Goal: Task Accomplishment & Management: Complete application form

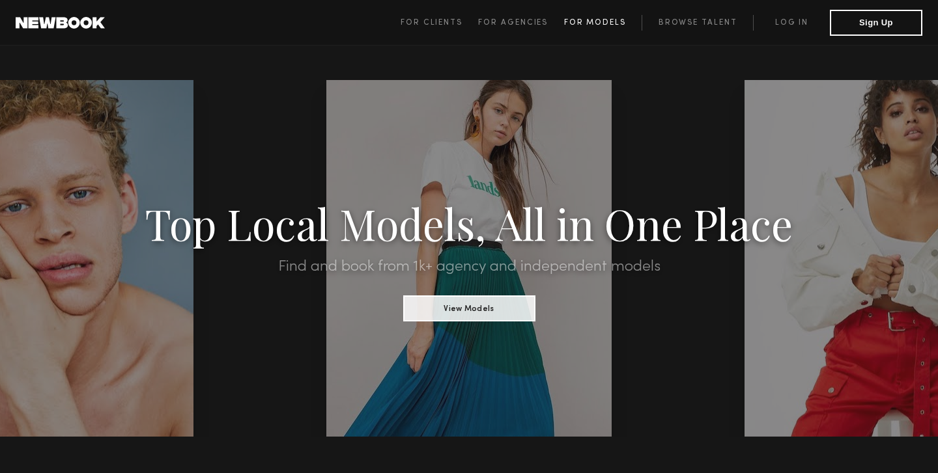
click at [604, 20] on span "For Models" at bounding box center [595, 23] width 62 height 8
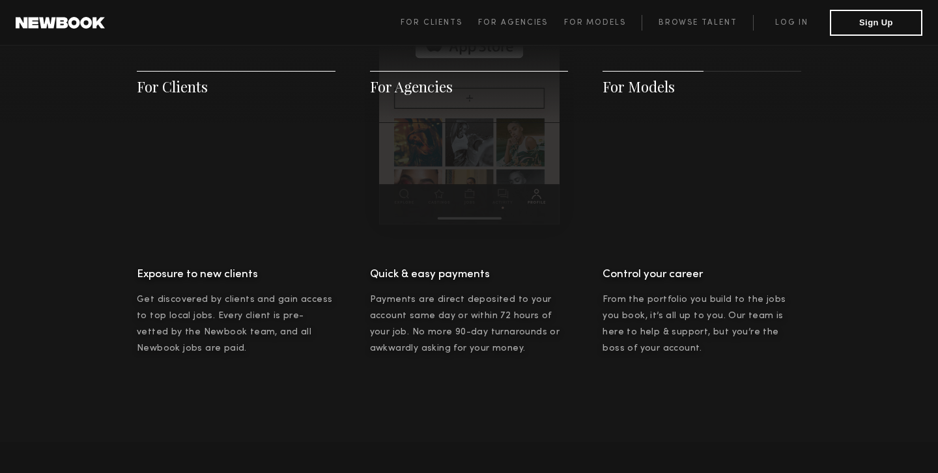
scroll to position [2226, 0]
click at [635, 87] on span "For Models" at bounding box center [638, 87] width 72 height 20
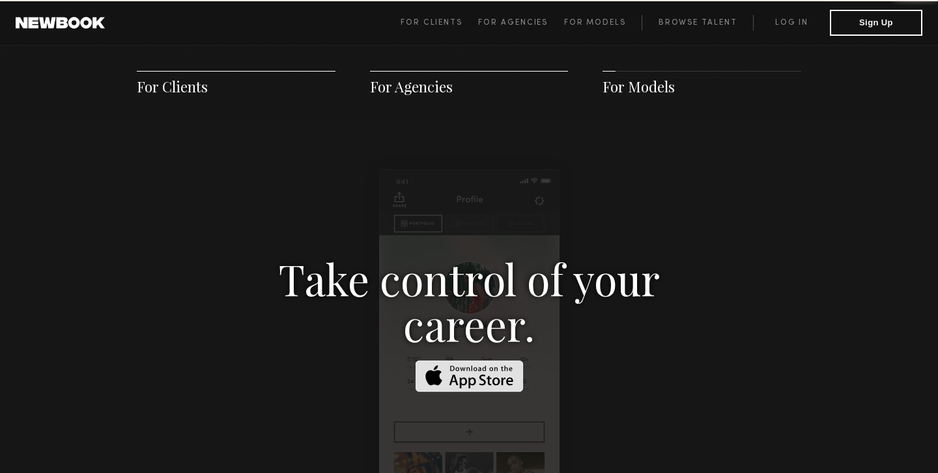
scroll to position [1875, 0]
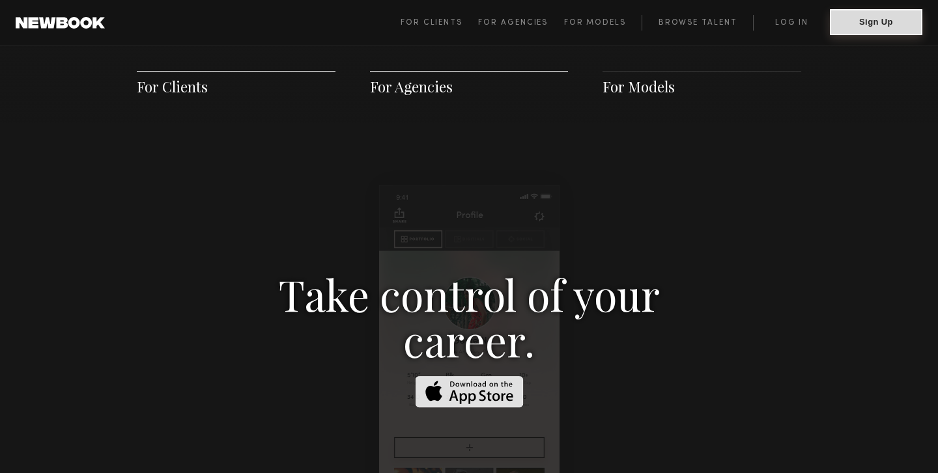
click at [857, 16] on button "Sign Up" at bounding box center [876, 22] width 92 height 26
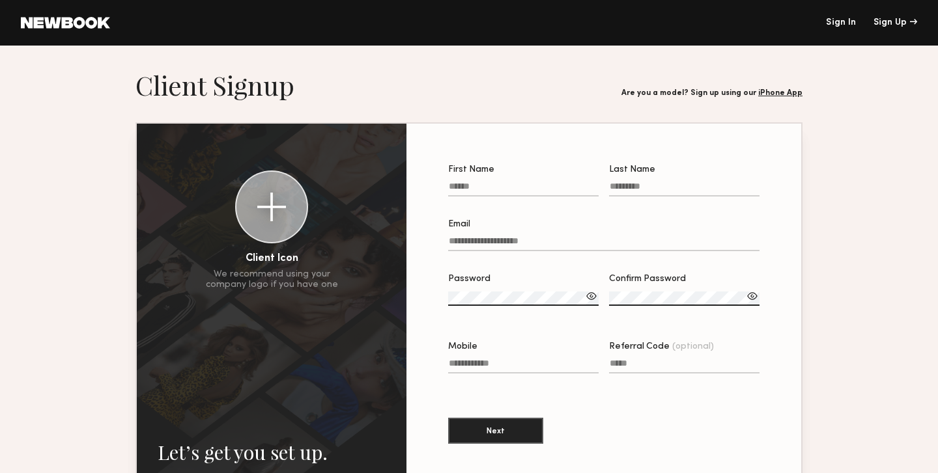
click at [465, 192] on input "First Name" at bounding box center [523, 189] width 150 height 15
click at [777, 94] on link "iPhone App" at bounding box center [780, 93] width 44 height 8
